Goal: Task Accomplishment & Management: Manage account settings

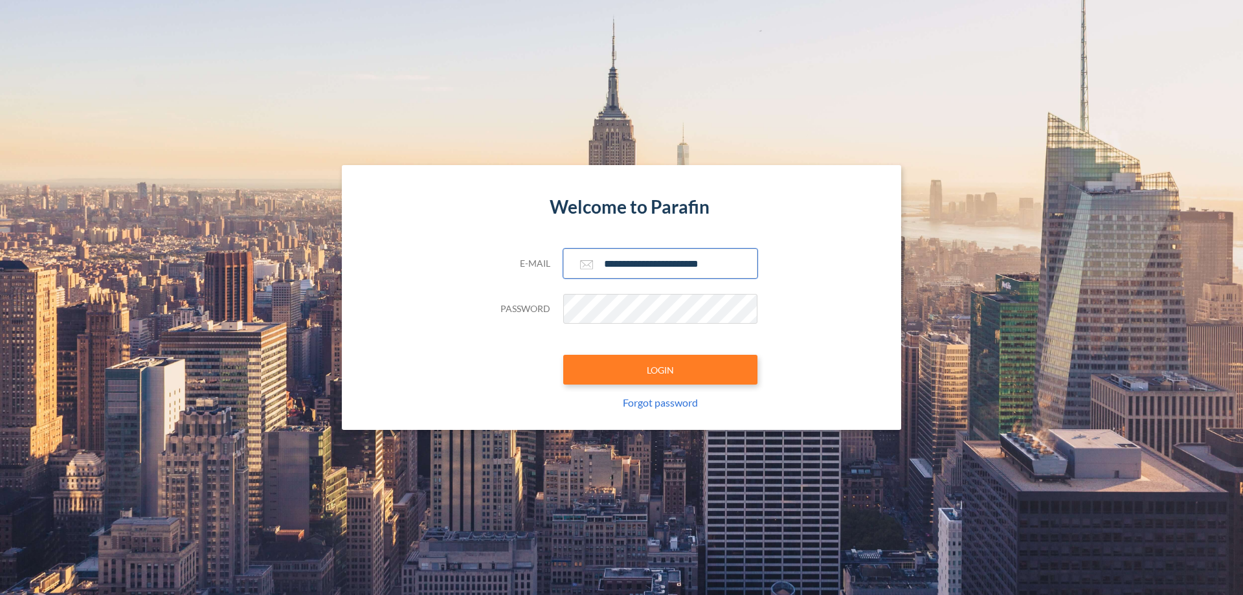
type input "**********"
click at [660, 370] on button "LOGIN" at bounding box center [660, 370] width 194 height 30
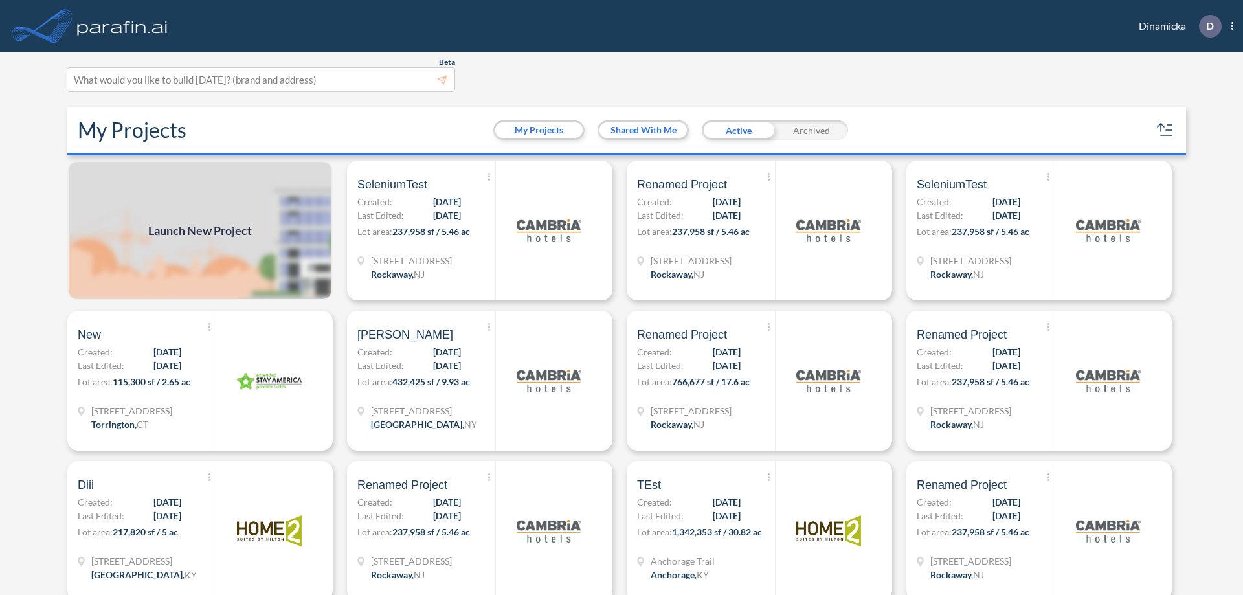
scroll to position [3, 0]
